Goal: Task Accomplishment & Management: Manage account settings

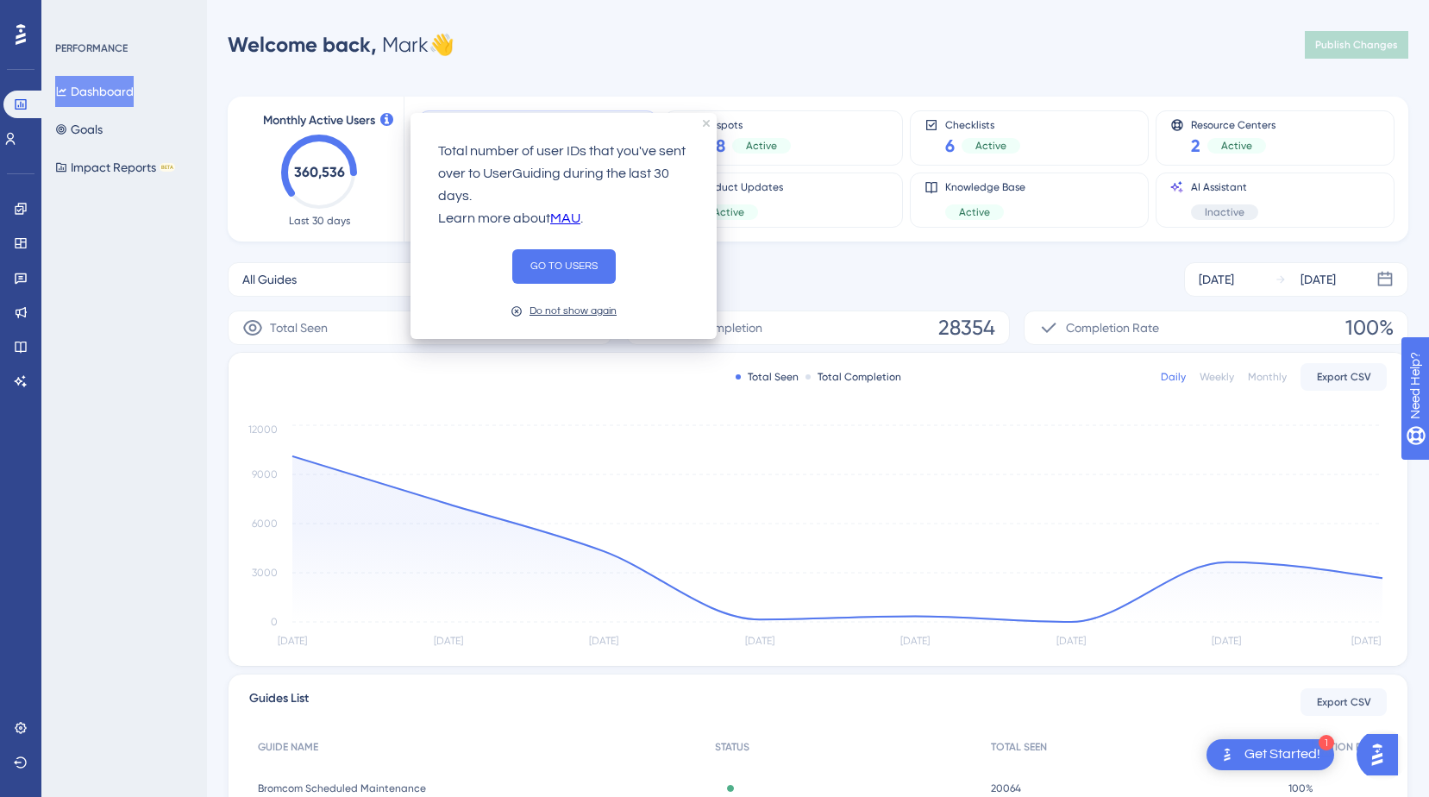
click at [555, 310] on div "Do not show again" at bounding box center [572, 311] width 87 height 16
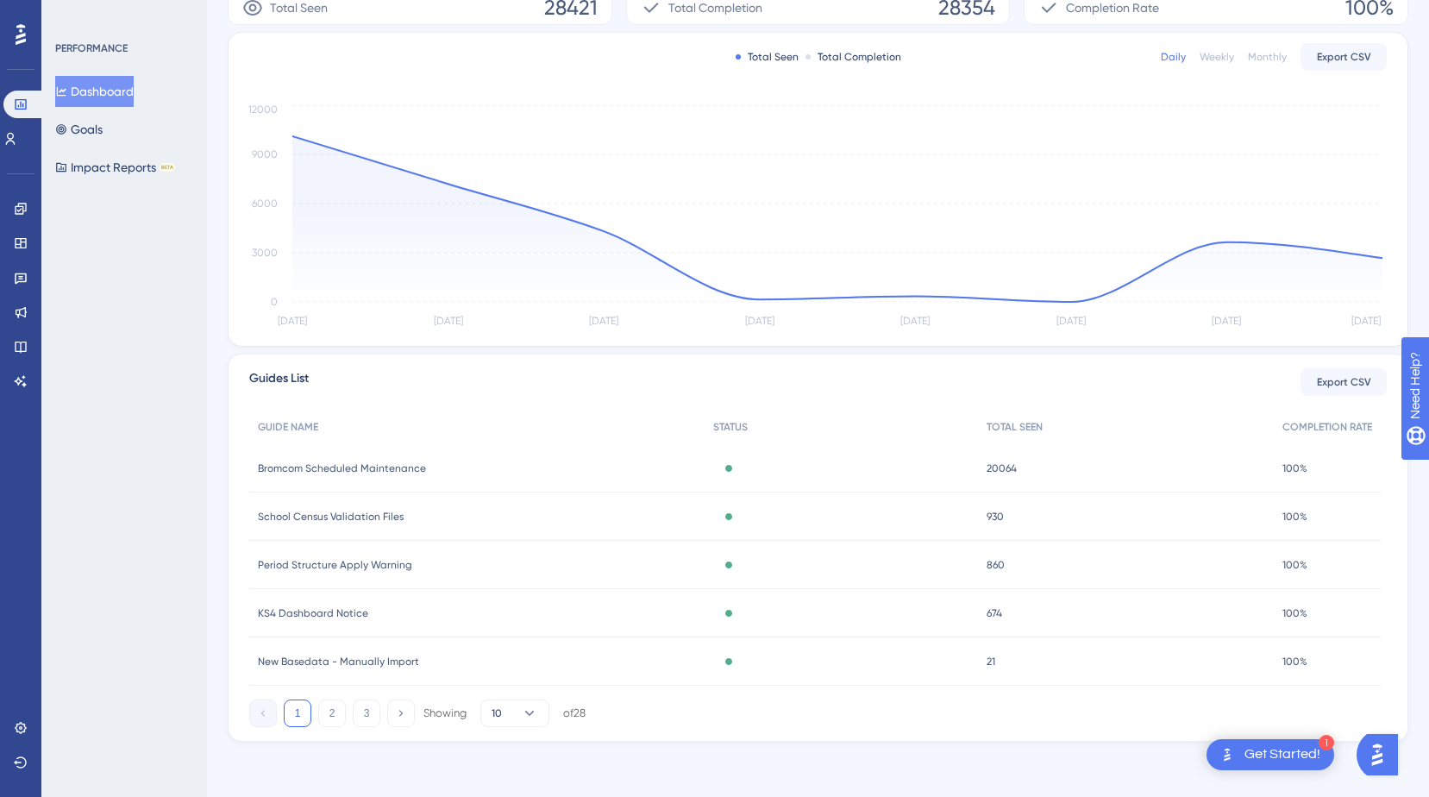
click at [327, 468] on span "Bromcom Scheduled Maintenance" at bounding box center [342, 468] width 168 height 14
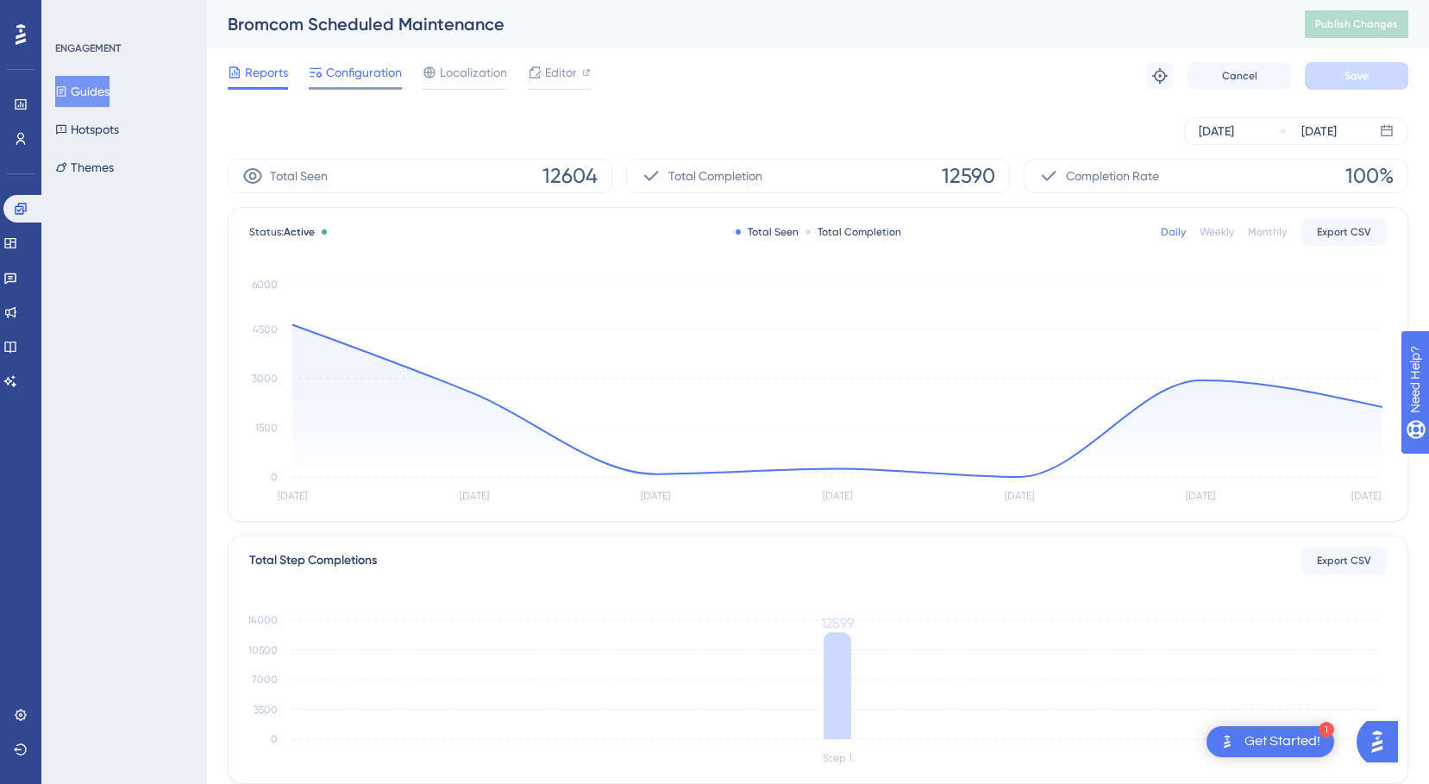
click at [353, 78] on span "Configuration" at bounding box center [364, 72] width 76 height 21
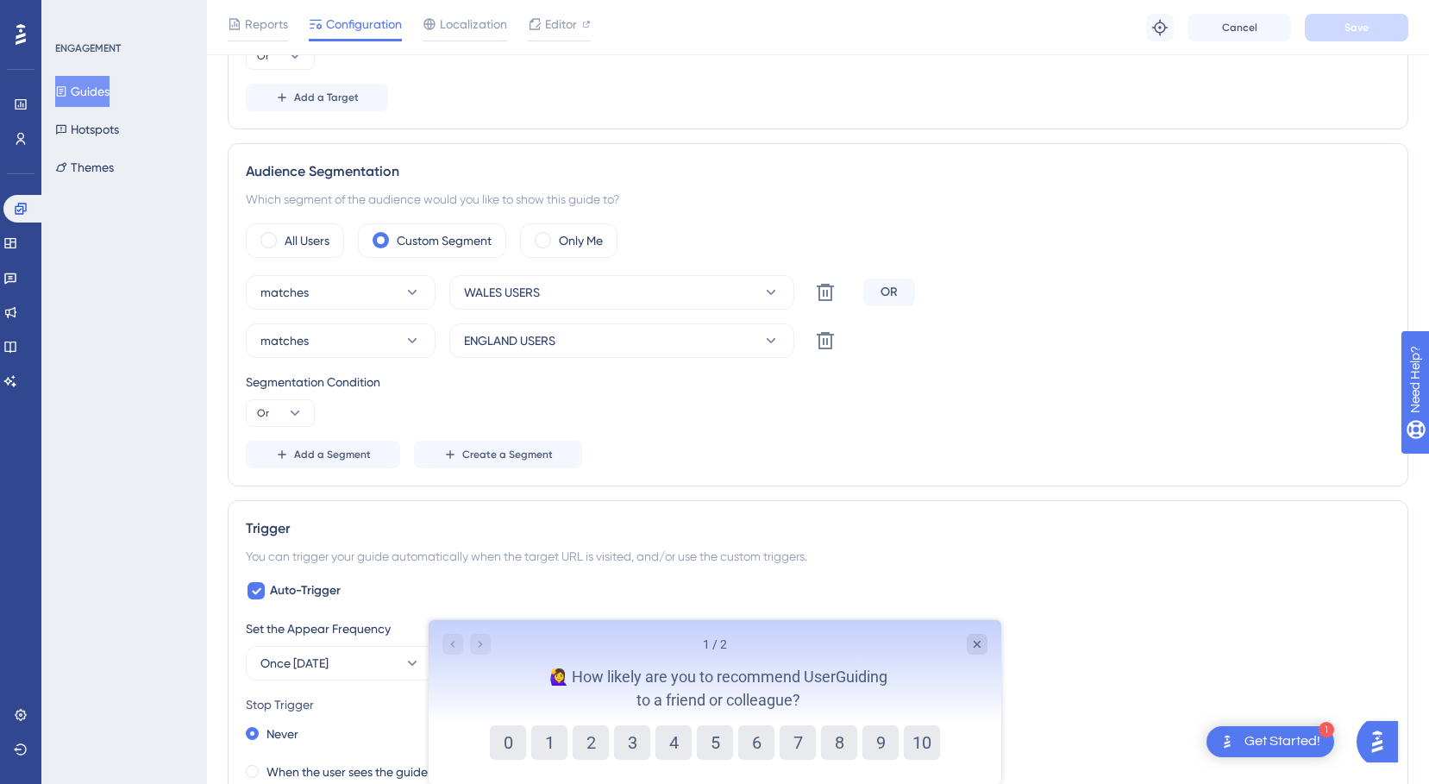
scroll to position [690, 0]
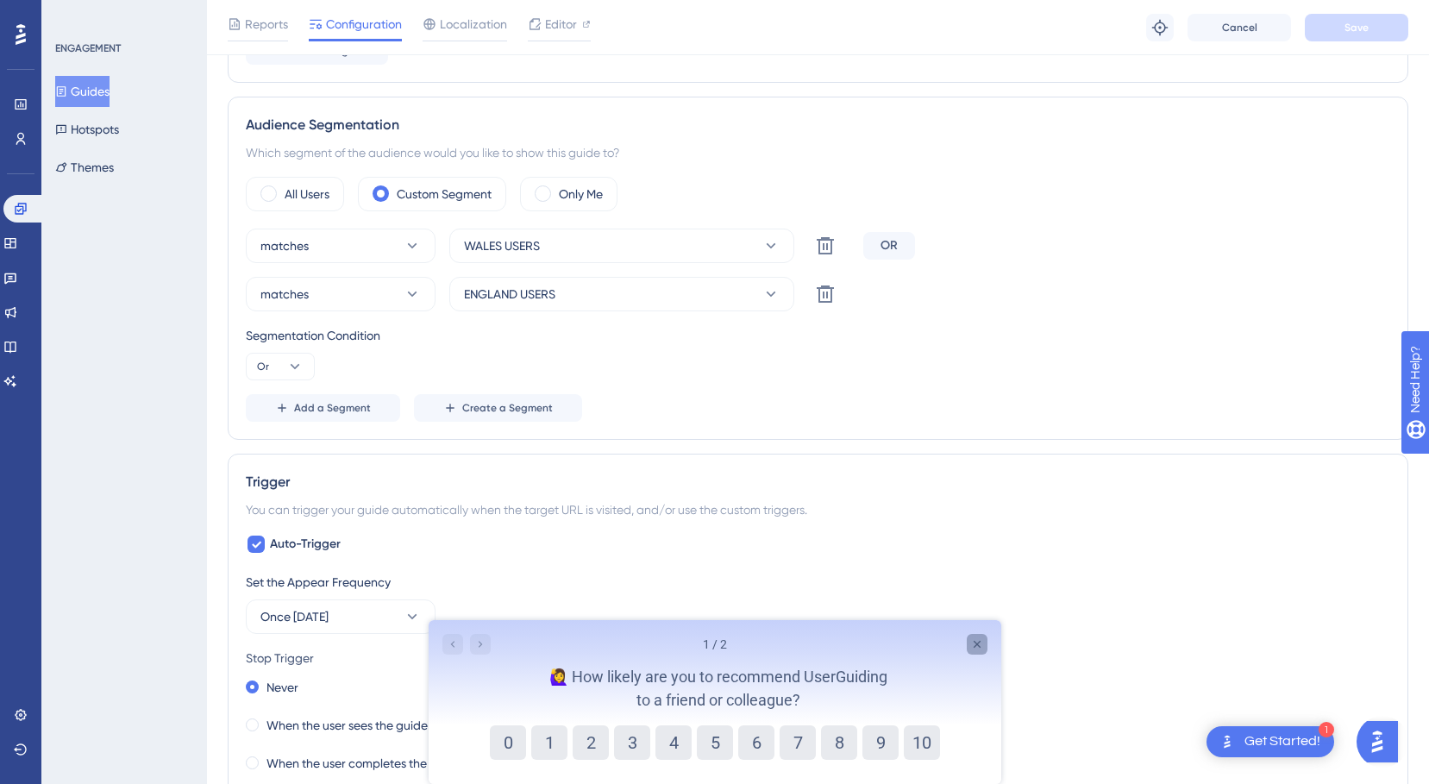
click at [977, 644] on icon "Close survey" at bounding box center [976, 644] width 14 height 14
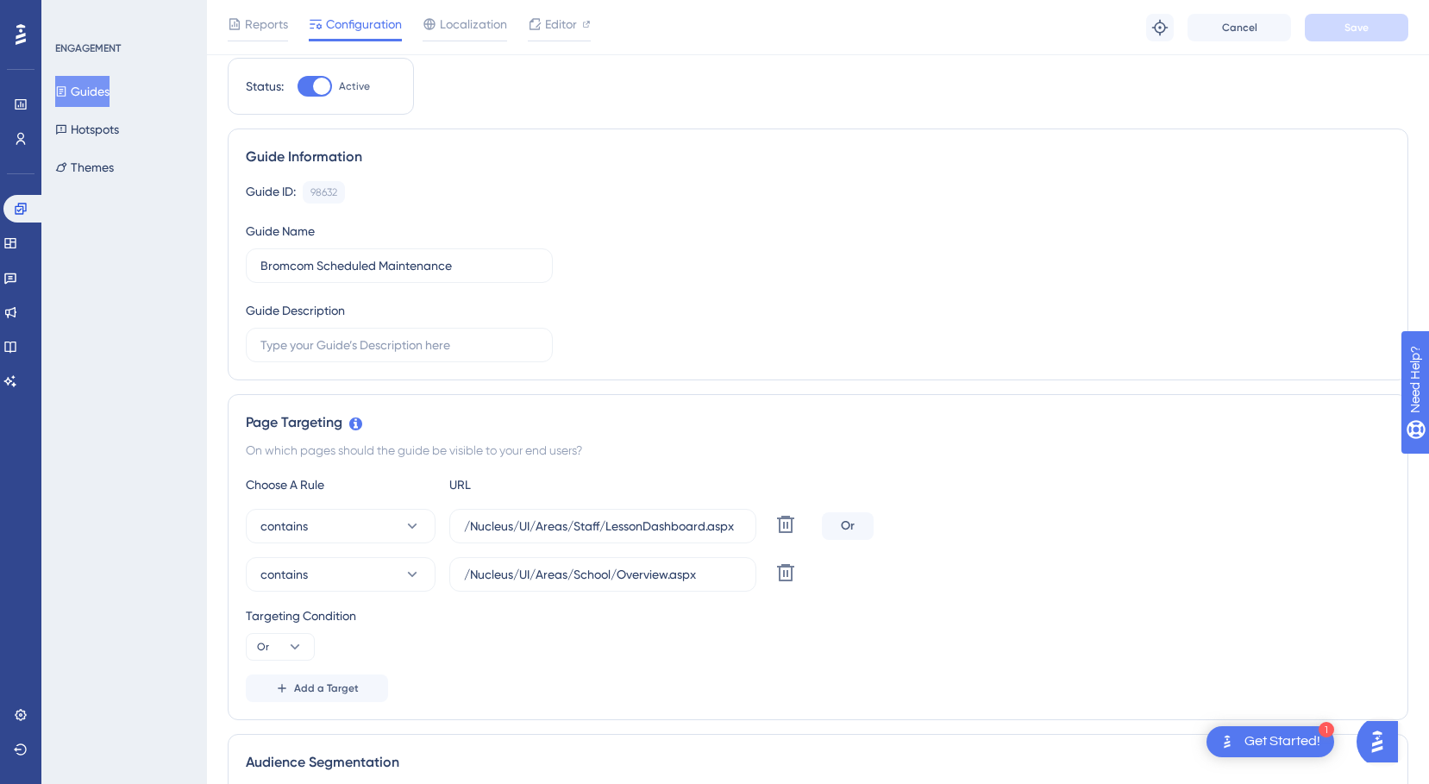
scroll to position [0, 0]
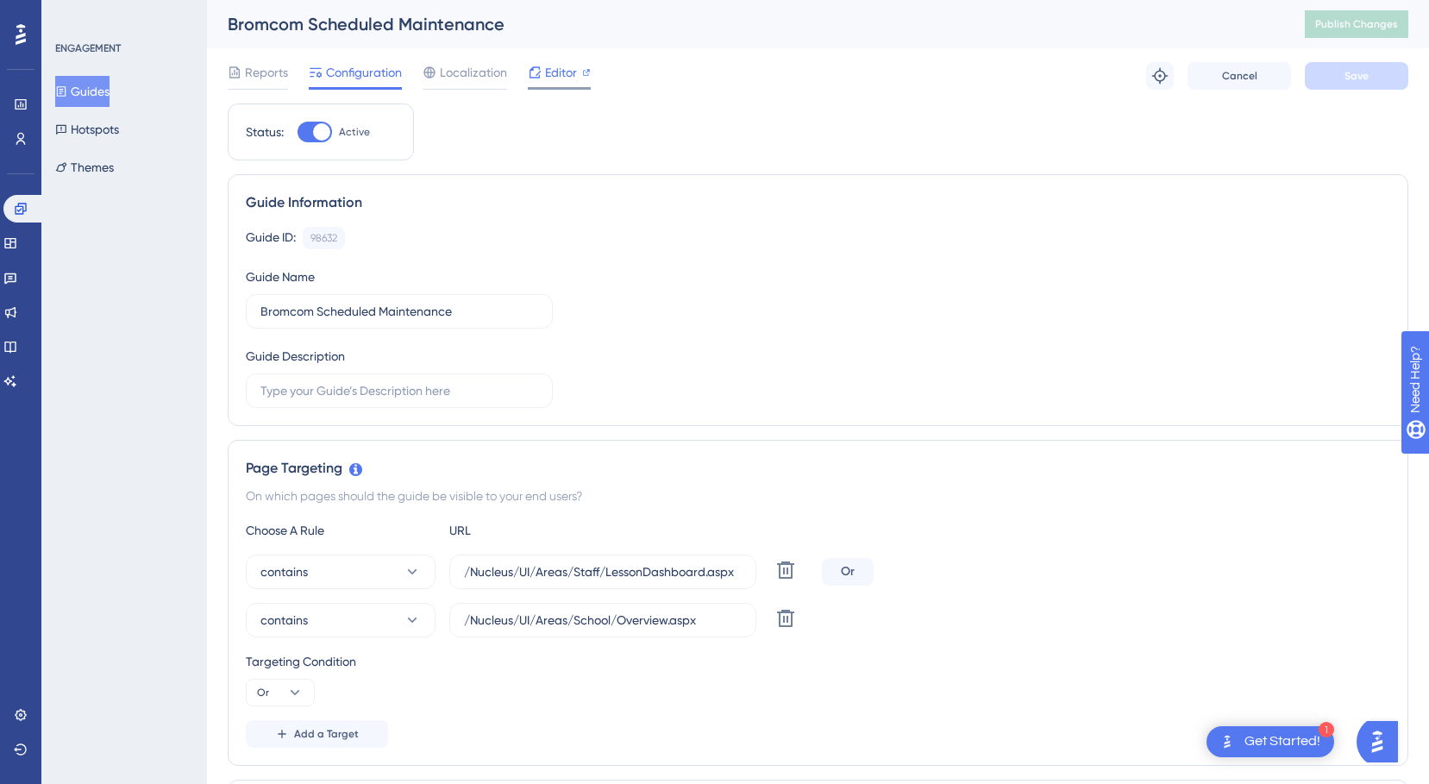
click at [552, 72] on span "Editor" at bounding box center [561, 72] width 32 height 21
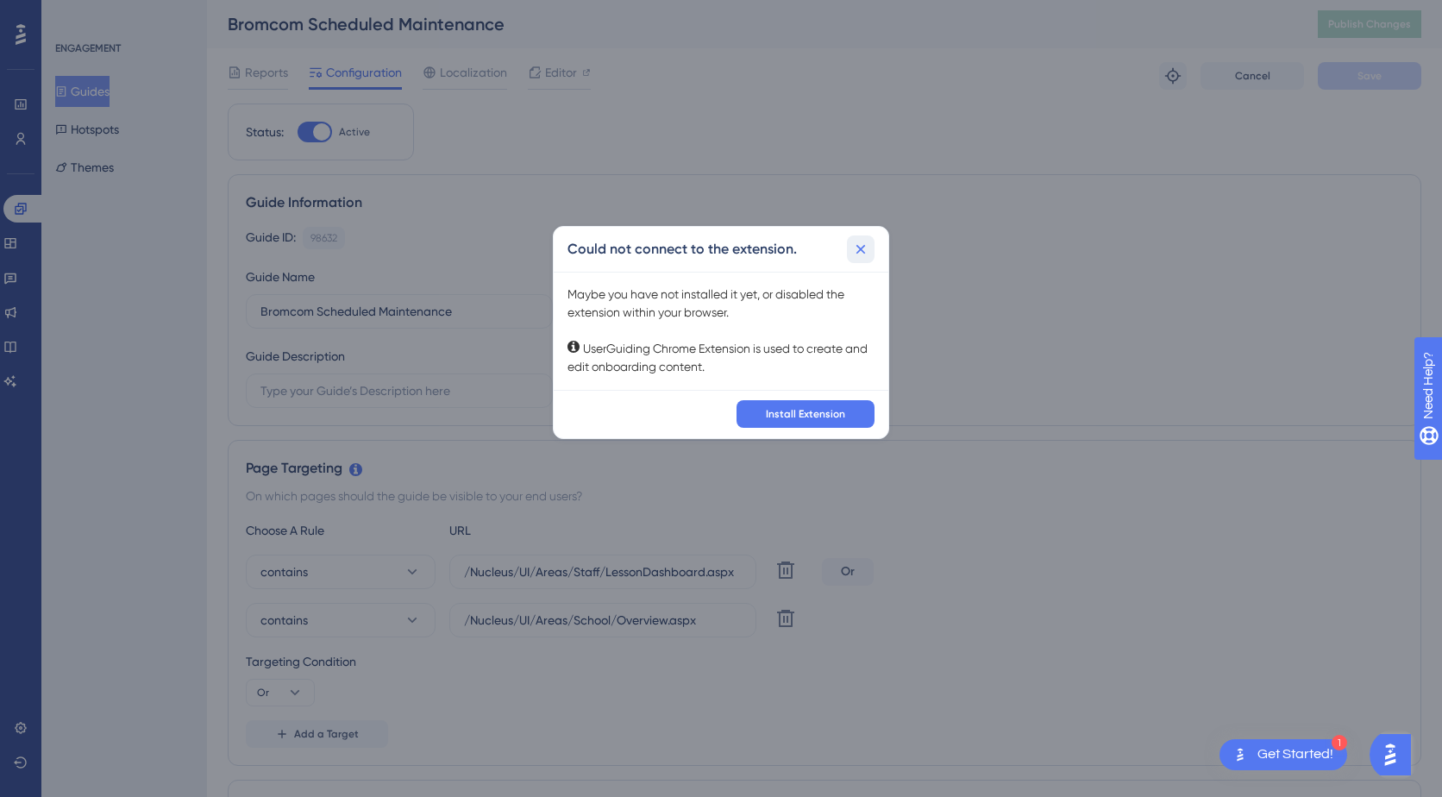
click at [859, 252] on icon at bounding box center [860, 249] width 9 height 9
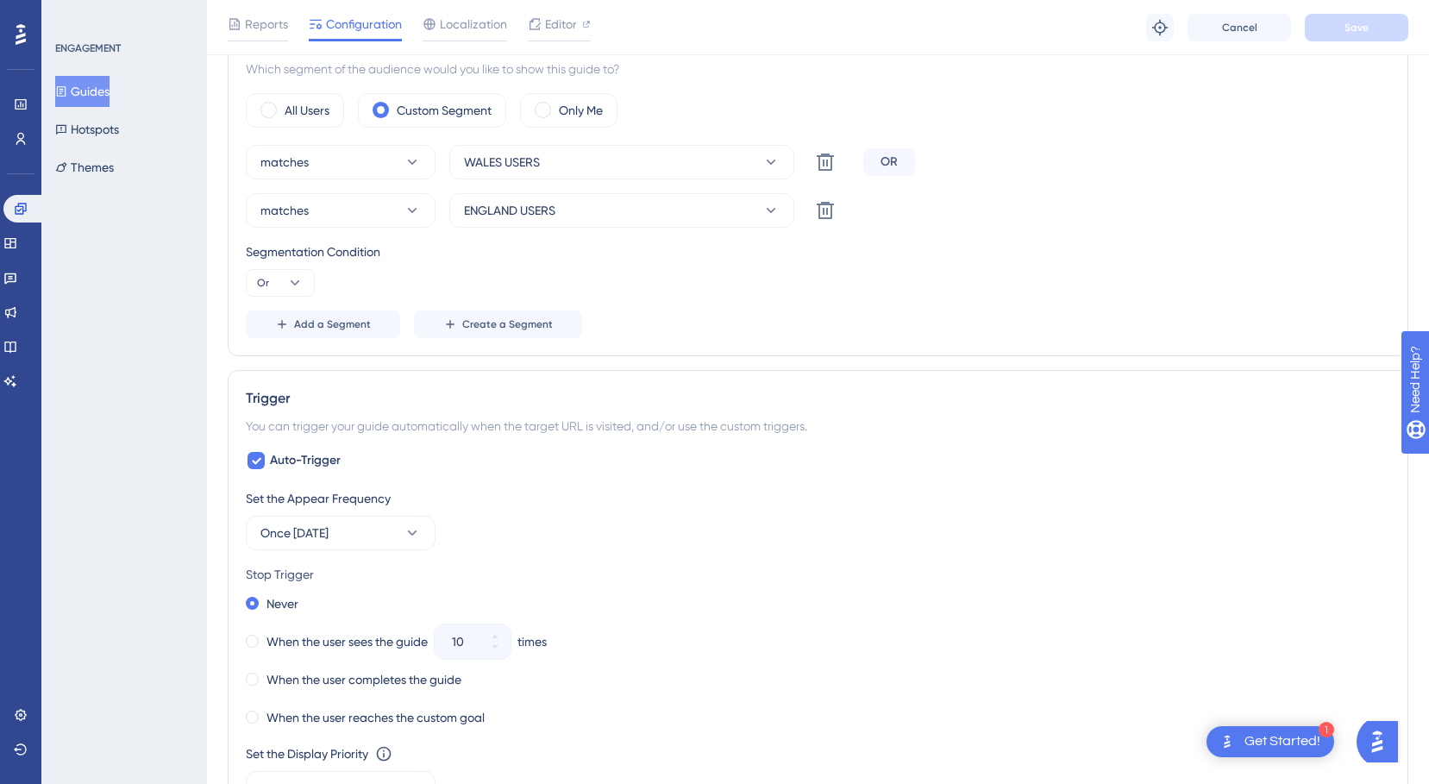
scroll to position [604, 0]
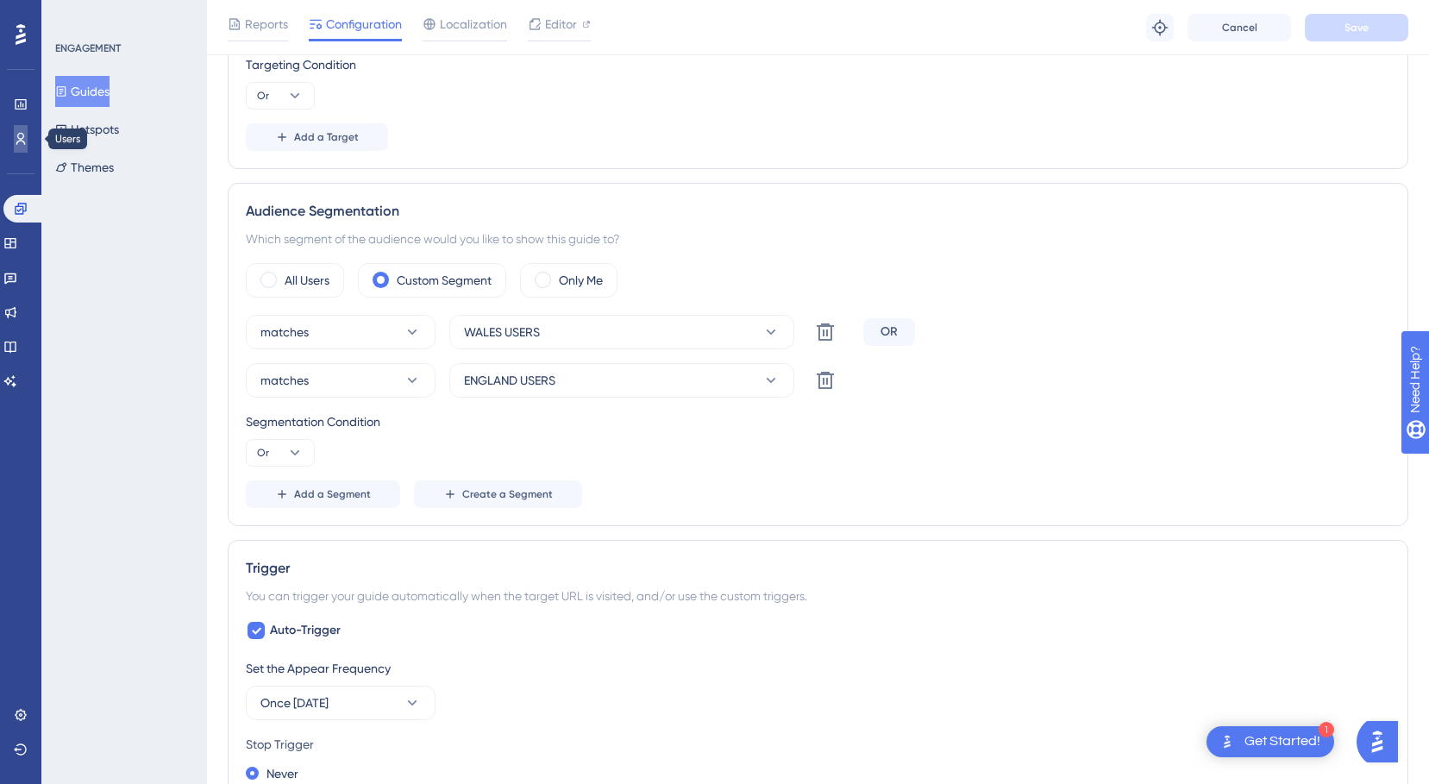
click at [21, 138] on icon at bounding box center [21, 139] width 14 height 14
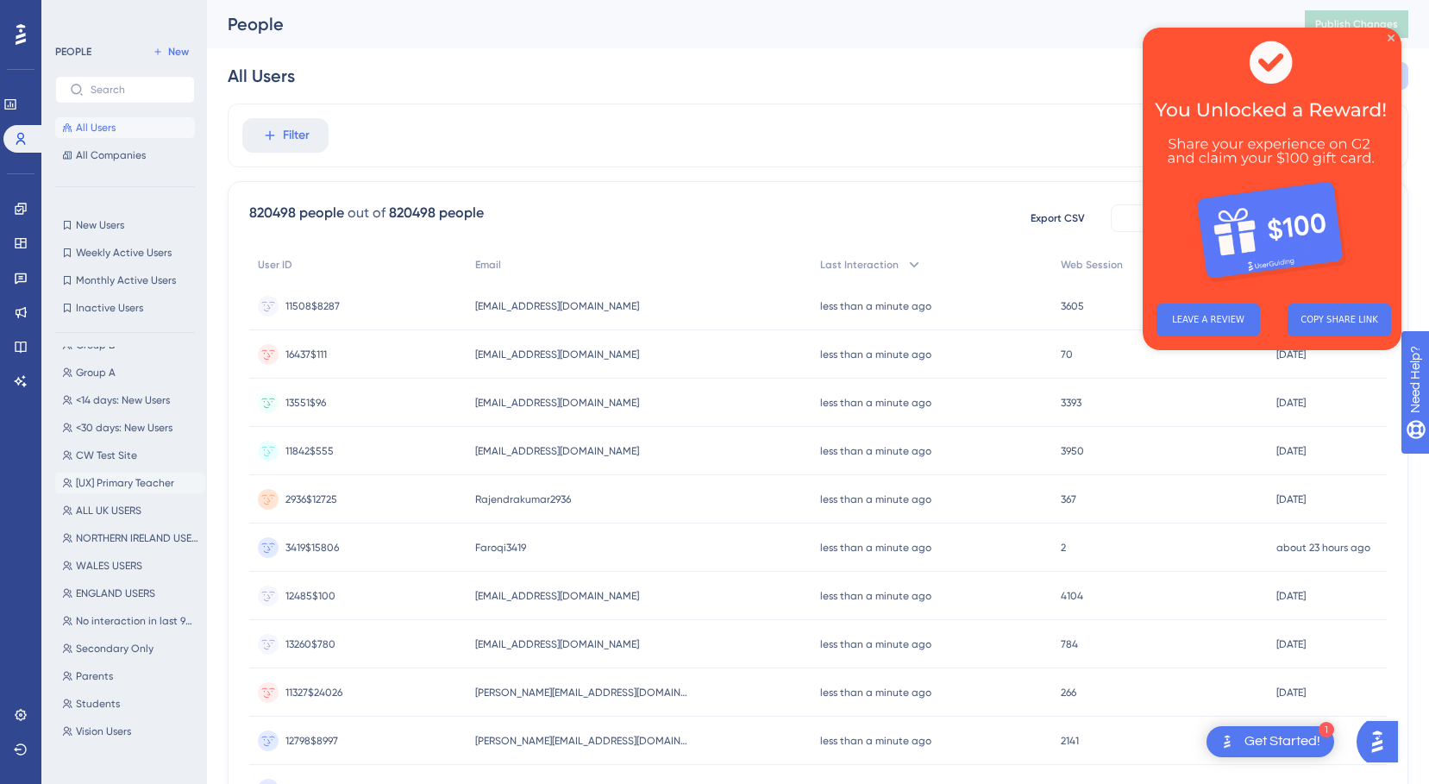
scroll to position [431, 0]
click at [91, 566] on span "ENGLAND USERS" at bounding box center [115, 567] width 79 height 14
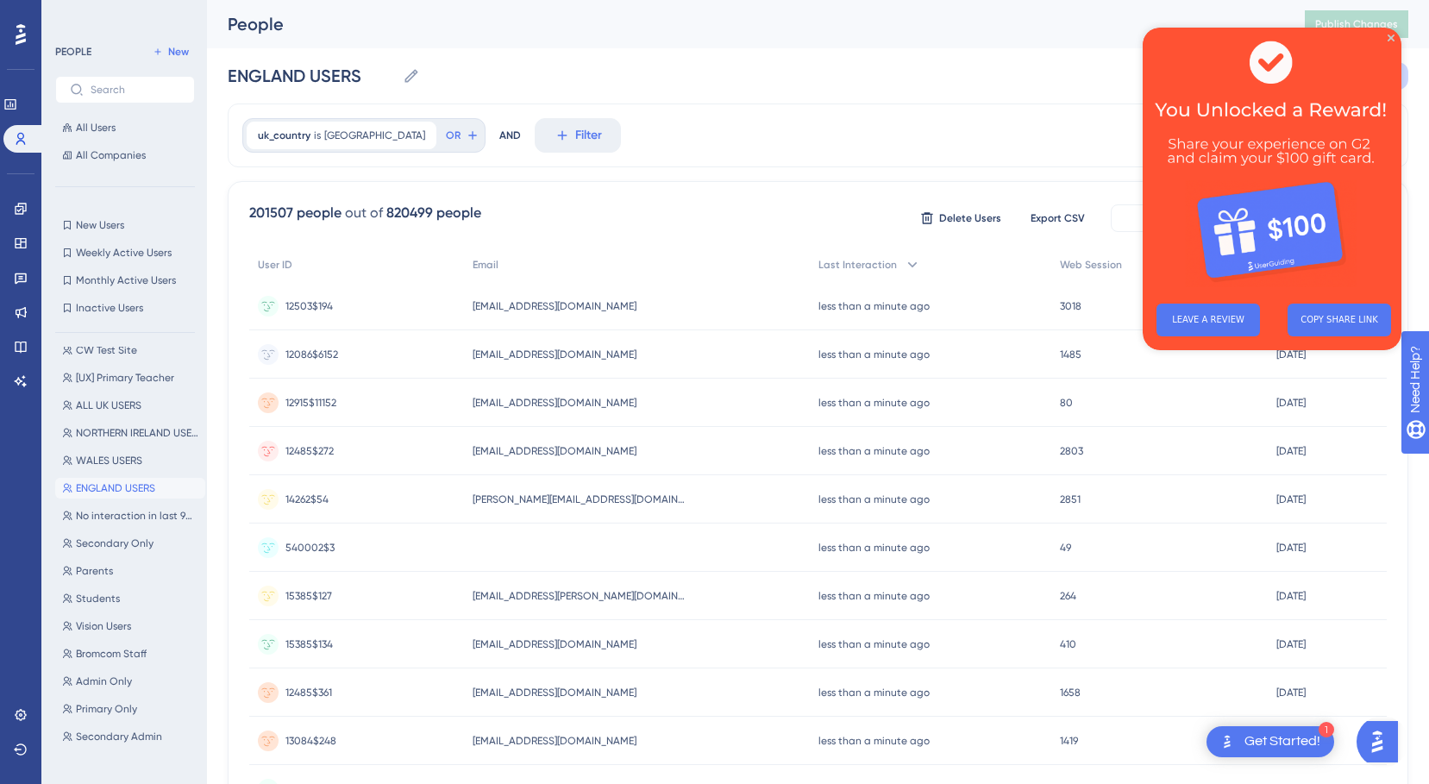
scroll to position [517, 0]
click at [91, 454] on span "WALES USERS" at bounding box center [109, 454] width 66 height 14
type input "WALES USERS"
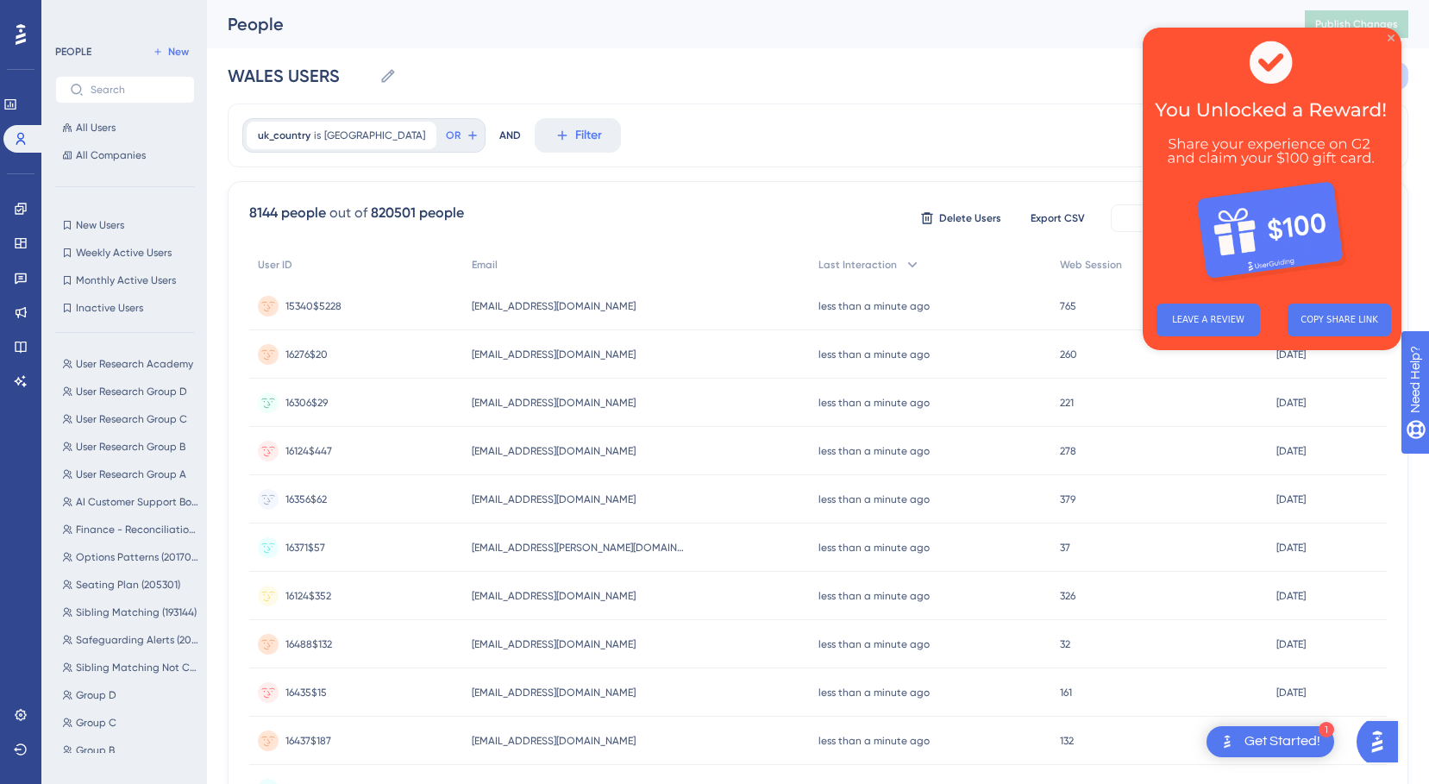
click at [1390, 35] on icon "Close Preview" at bounding box center [1390, 37] width 7 height 7
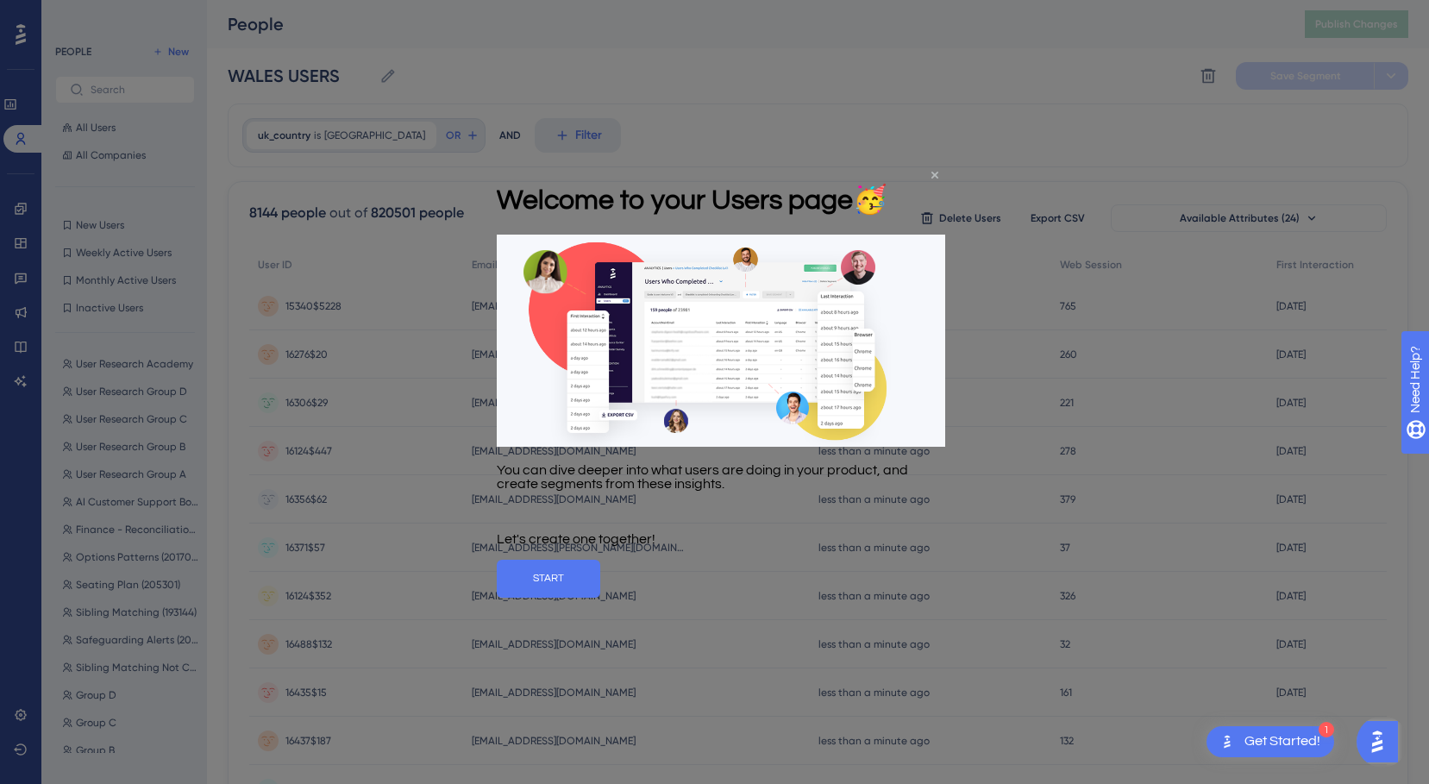
click at [935, 174] on icon "Close Preview" at bounding box center [934, 175] width 7 height 7
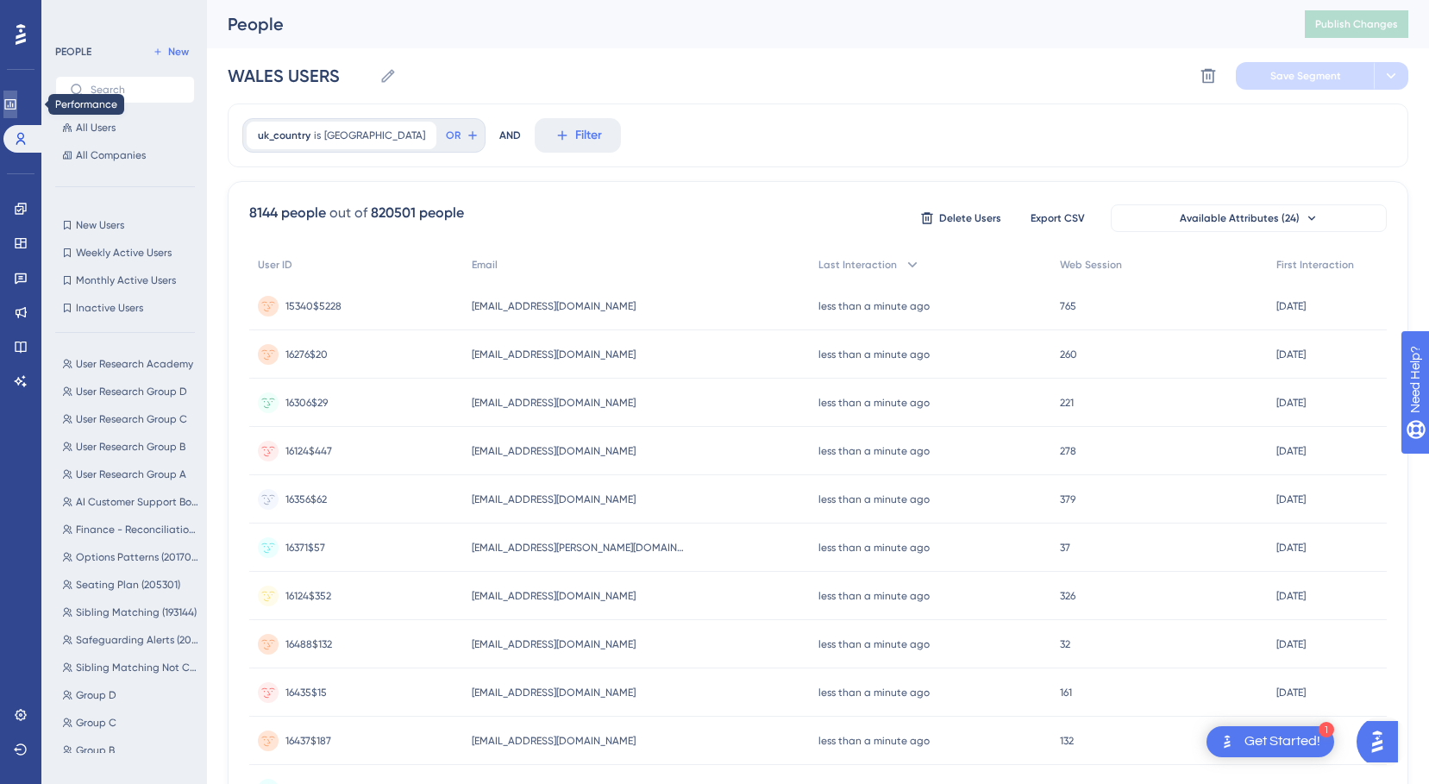
click at [17, 102] on icon at bounding box center [10, 104] width 14 height 14
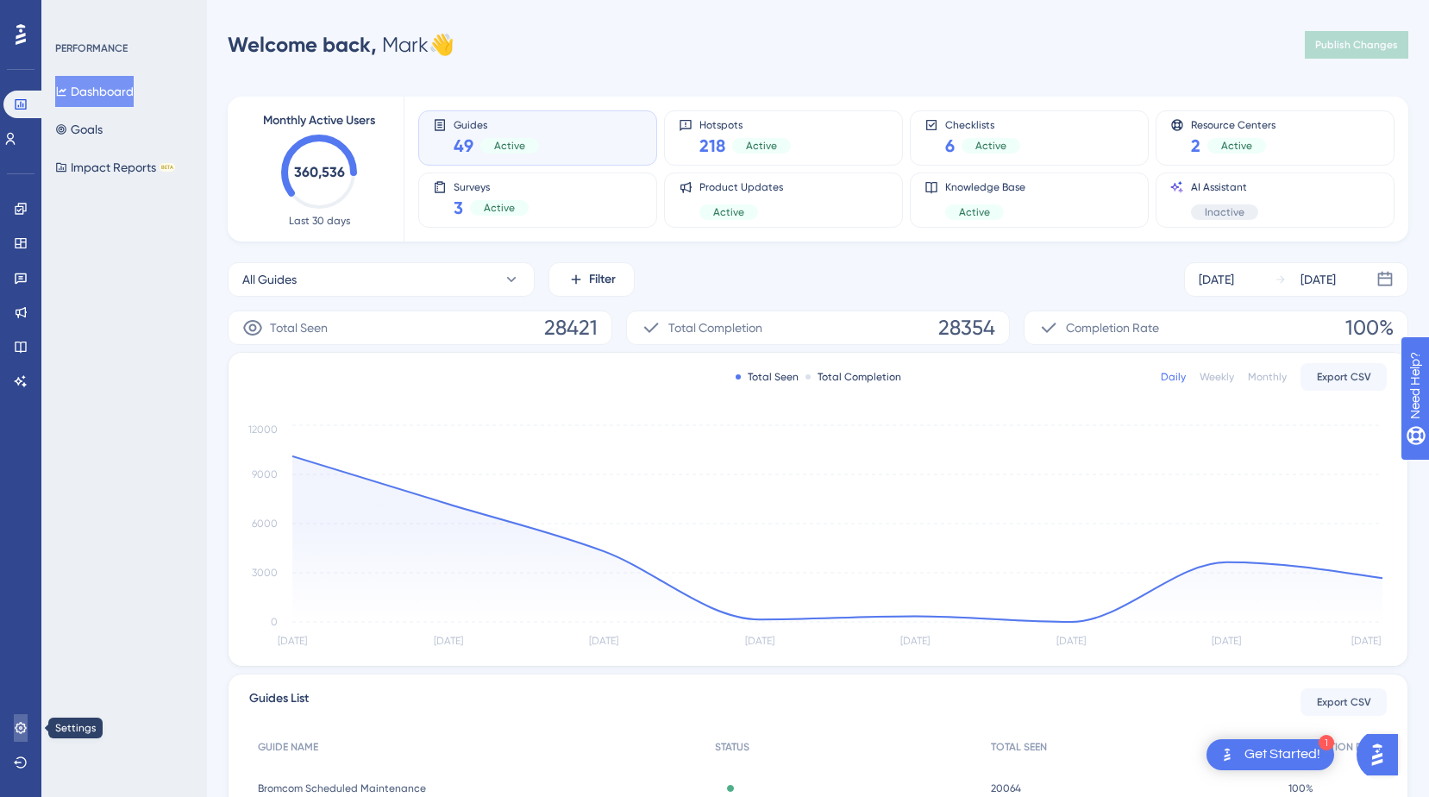
click at [22, 729] on icon at bounding box center [21, 728] width 14 height 14
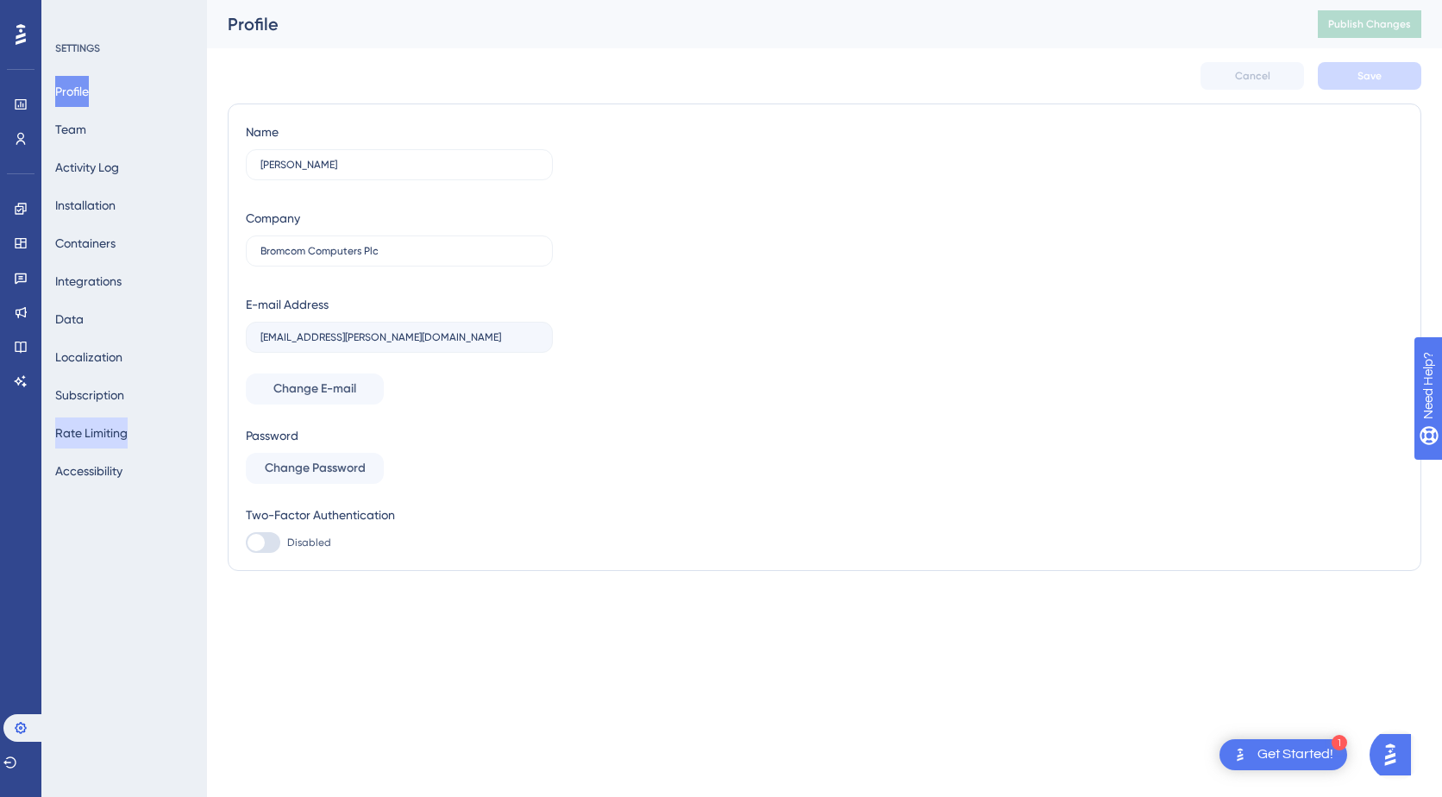
click at [91, 431] on button "Rate Limiting" at bounding box center [91, 432] width 72 height 31
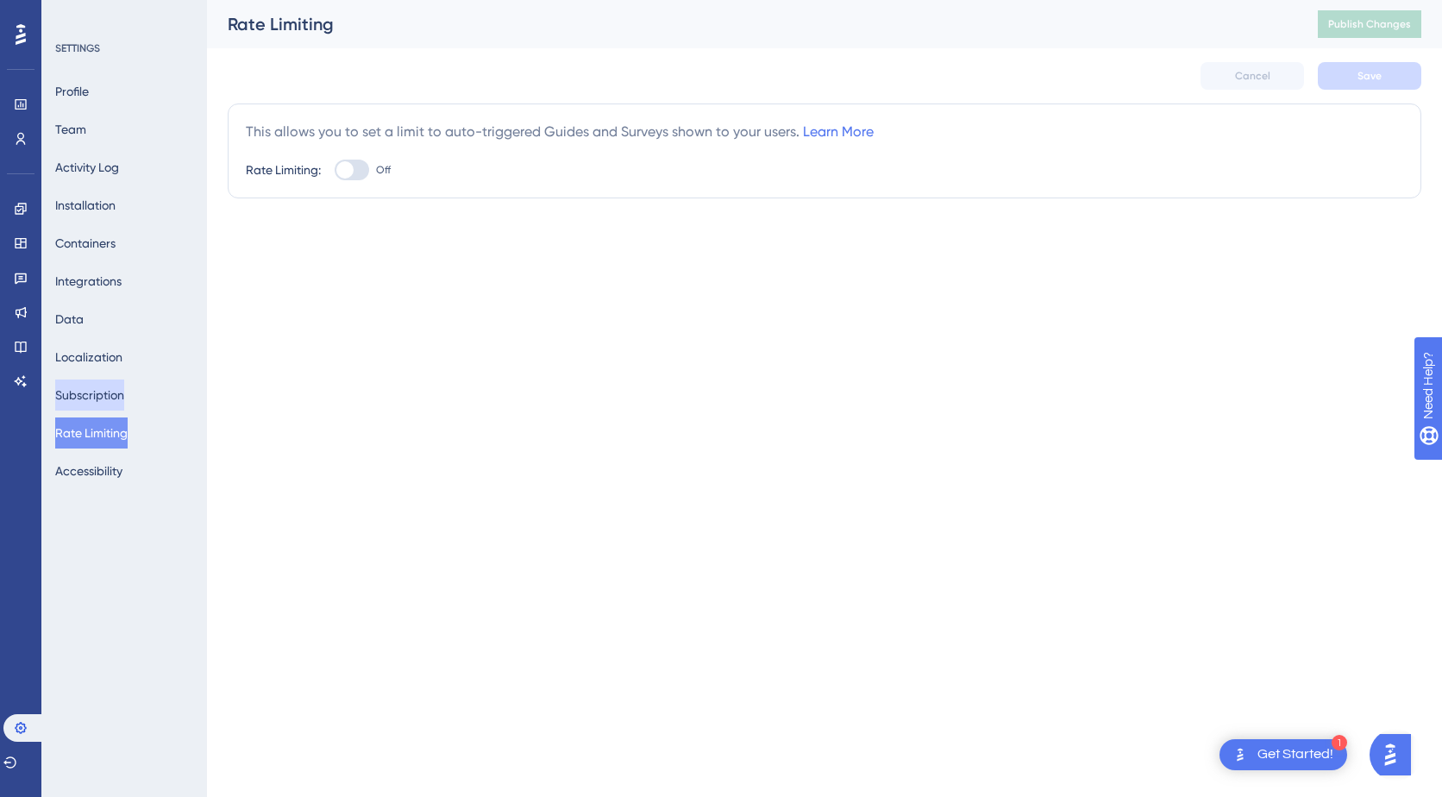
click at [87, 397] on button "Subscription" at bounding box center [89, 394] width 69 height 31
